Goal: Transaction & Acquisition: Register for event/course

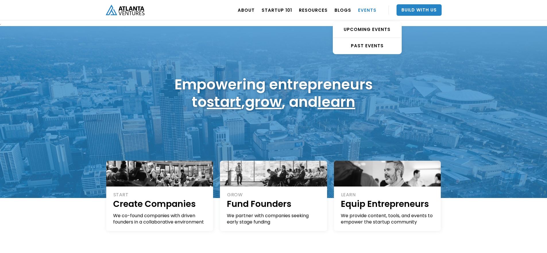
click at [374, 9] on link "EVENTS" at bounding box center [367, 10] width 18 height 16
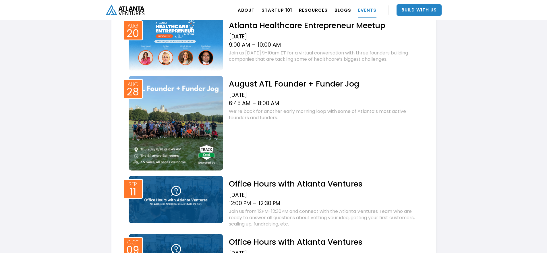
scroll to position [329, 0]
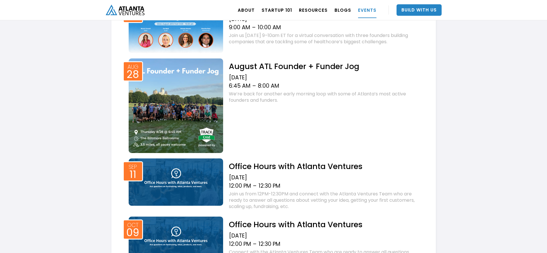
click at [301, 169] on h2 "Office Hours with Atlanta Ventures" at bounding box center [325, 167] width 192 height 10
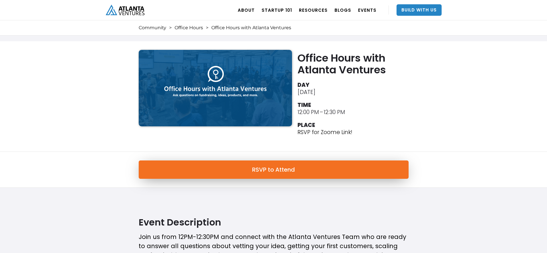
click at [268, 171] on link "RSVP to Attend" at bounding box center [274, 170] width 270 height 18
